Goal: Check status

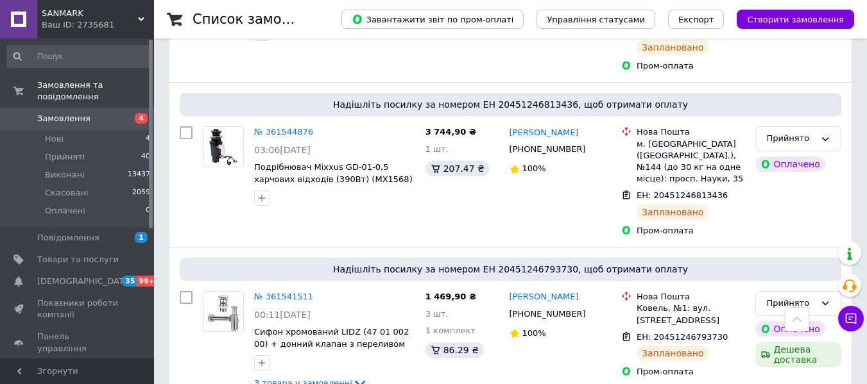
scroll to position [1926, 0]
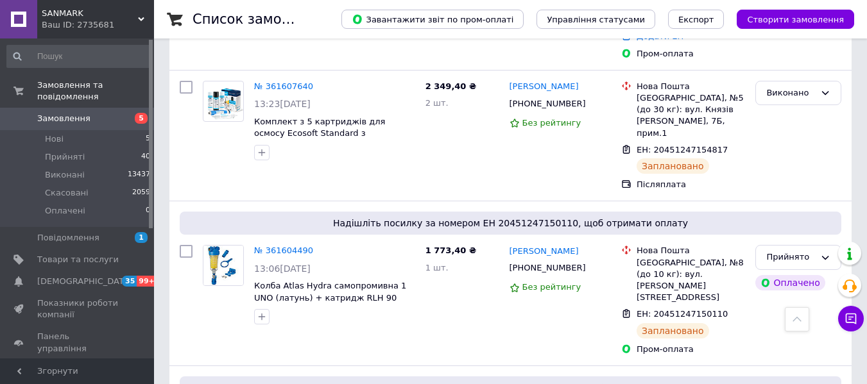
scroll to position [578, 0]
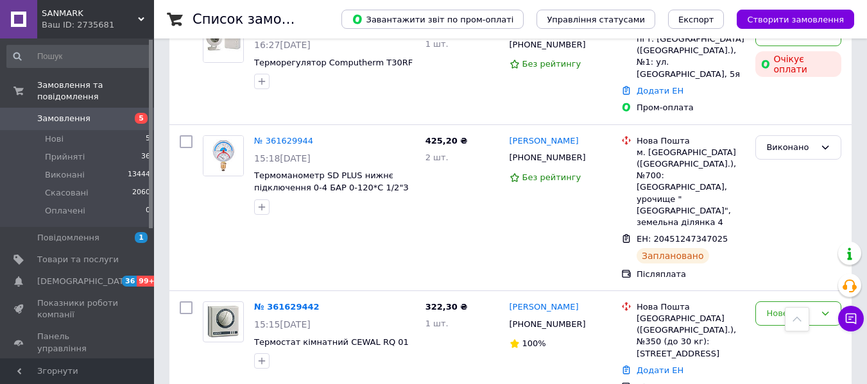
scroll to position [514, 0]
